Goal: Task Accomplishment & Management: Complete application form

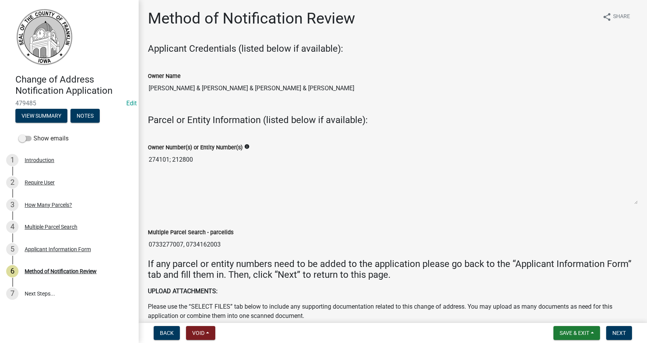
scroll to position [193, 0]
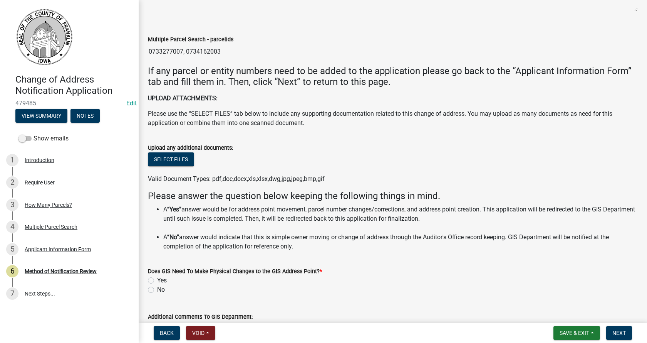
click at [157, 291] on label "No" at bounding box center [161, 289] width 8 height 9
click at [157, 290] on input "No" at bounding box center [159, 287] width 5 height 5
radio input "true"
click at [618, 331] on span "Next" at bounding box center [619, 332] width 13 height 6
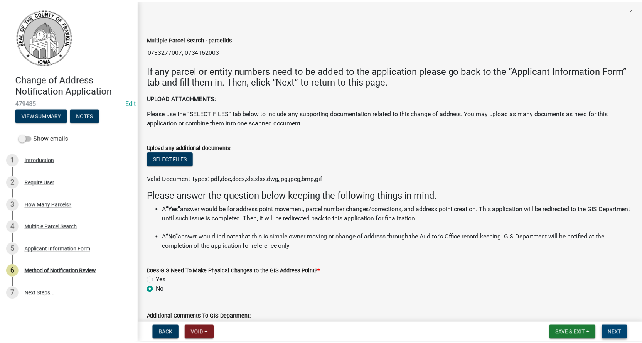
scroll to position [0, 0]
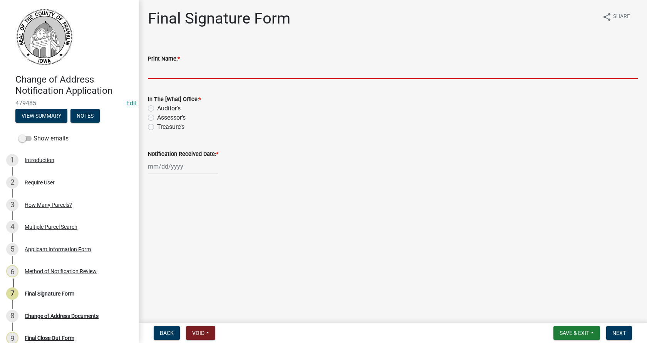
click at [172, 69] on input "Print Name: *" at bounding box center [393, 71] width 490 height 16
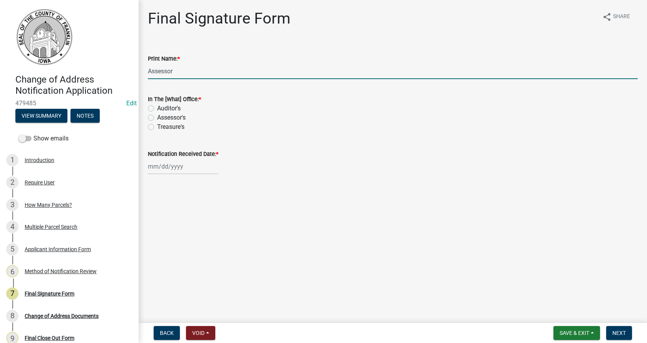
type input "Assessor"
click at [157, 115] on label "Assessor's" at bounding box center [171, 117] width 29 height 9
click at [157, 115] on input "Assessor's" at bounding box center [159, 115] width 5 height 5
radio input "true"
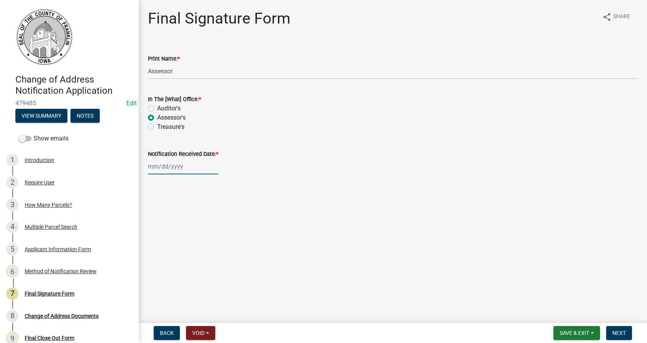
click at [158, 167] on div at bounding box center [183, 166] width 71 height 16
select select "9"
select select "2025"
click at [158, 189] on ngb-datepicker-month "Mo Tu We Th Fr Sa Su 1 2 3 4 5 6 7 8 9 10 11 12 13 14 15 16 17 18 19 20 21 22 2…" at bounding box center [192, 233] width 89 height 88
click at [194, 232] on div "18" at bounding box center [193, 232] width 12 height 12
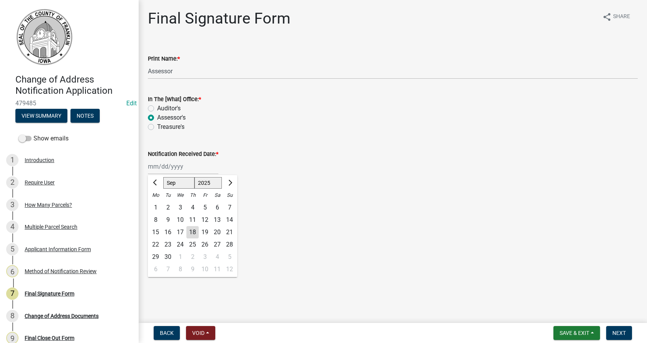
type input "[DATE]"
click at [616, 329] on button "Next" at bounding box center [620, 333] width 26 height 14
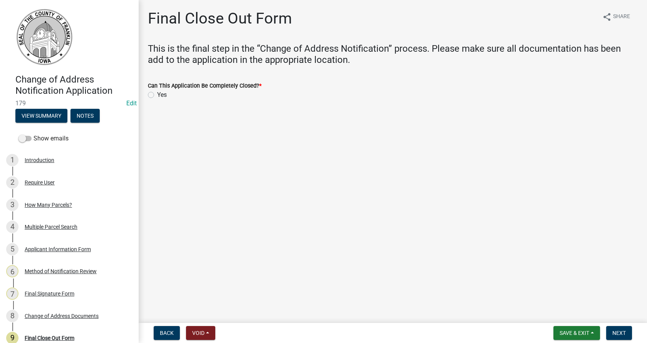
click at [157, 95] on label "Yes" at bounding box center [162, 94] width 10 height 9
click at [157, 95] on input "Yes" at bounding box center [159, 92] width 5 height 5
radio input "true"
click at [623, 331] on span "Next" at bounding box center [619, 332] width 13 height 6
